Goal: Browse casually

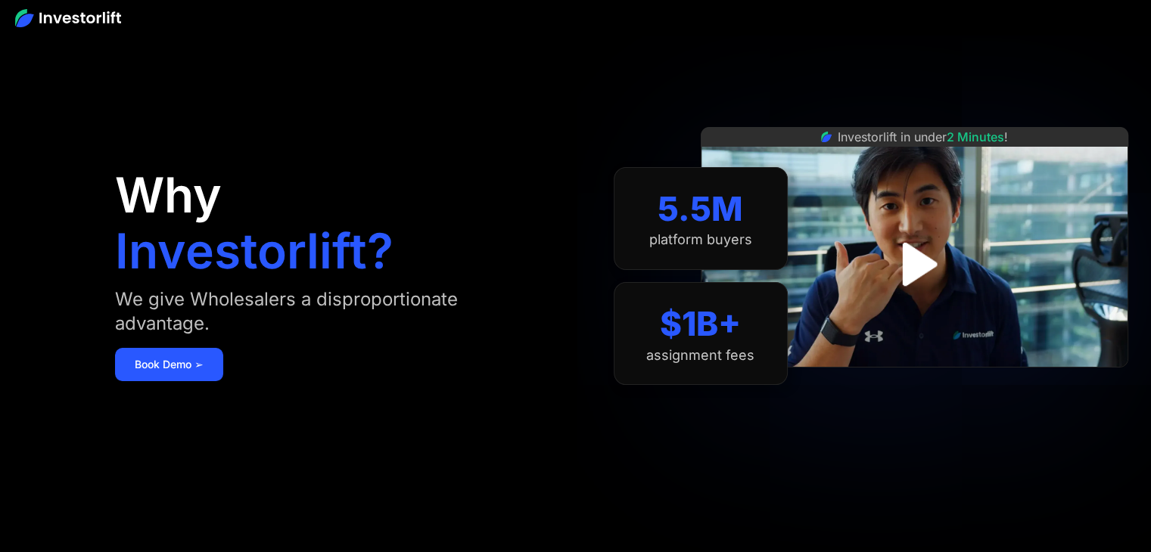
click at [82, 10] on img at bounding box center [68, 18] width 106 height 18
click at [72, 10] on img at bounding box center [68, 18] width 106 height 18
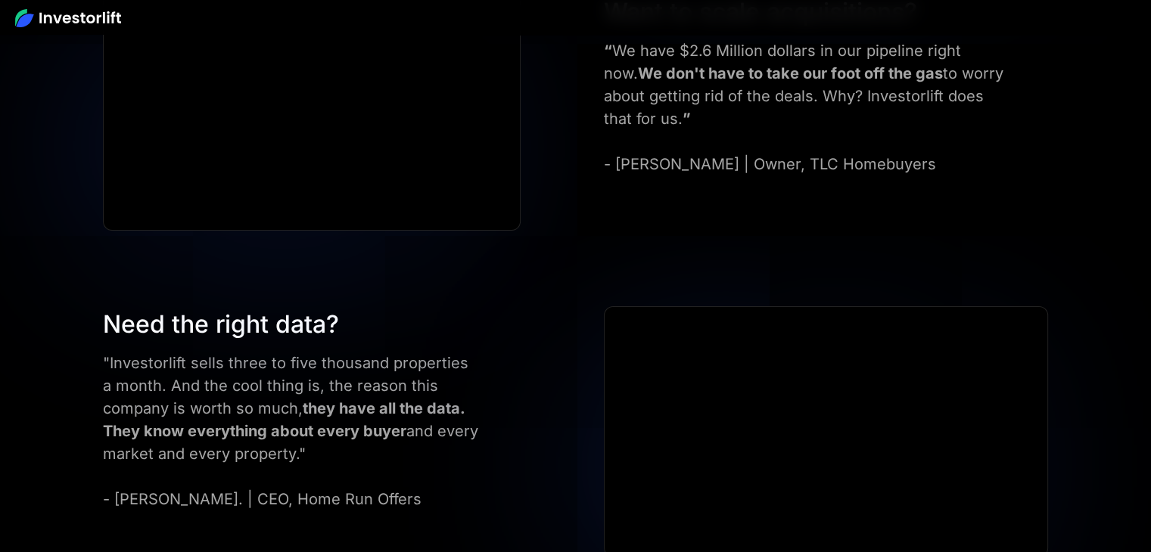
scroll to position [5123, 0]
